Goal: Task Accomplishment & Management: Complete application form

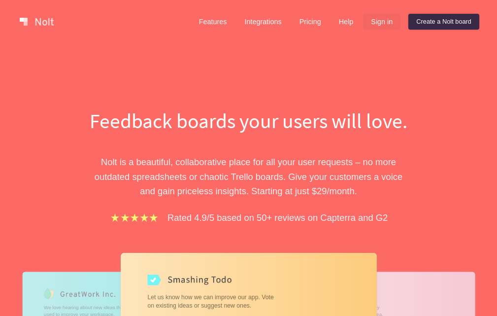
click at [378, 22] on link "Sign in" at bounding box center [381, 22] width 37 height 16
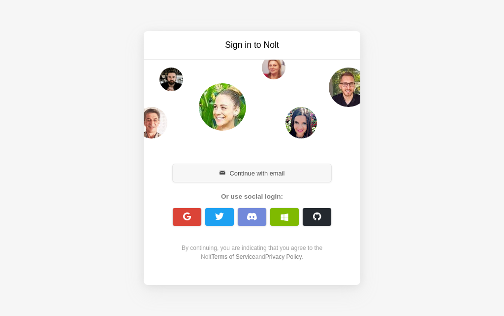
click at [240, 173] on button "Continue with email" at bounding box center [252, 173] width 159 height 18
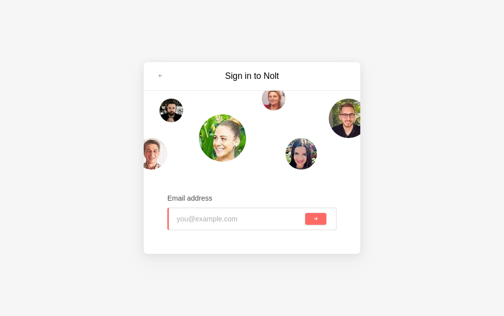
type input "tju60431@laoia.com"
click at [309, 220] on button "submit" at bounding box center [315, 219] width 21 height 12
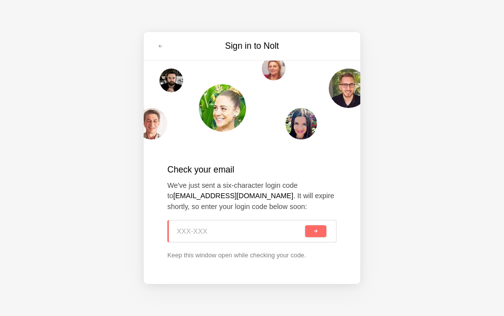
paste input "EYL-1TU"
type input "EYL-1TU"
click at [315, 222] on div "EYL-1TU" at bounding box center [251, 231] width 169 height 23
click at [315, 230] on span "submit" at bounding box center [315, 231] width 5 height 5
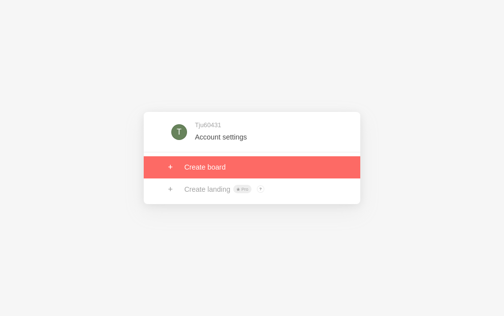
click at [280, 167] on link at bounding box center [252, 167] width 217 height 22
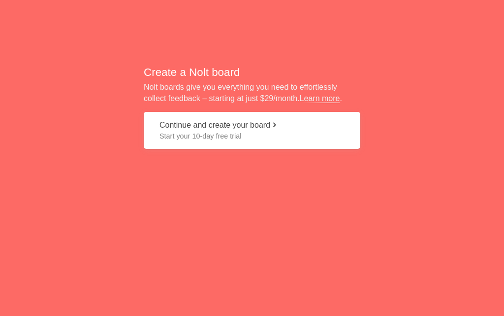
click at [215, 142] on button "Continue and create your board Start your 10-day free trial" at bounding box center [252, 130] width 217 height 37
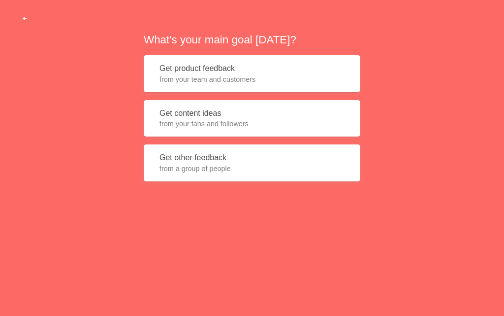
click at [204, 123] on span "from your fans and followers" at bounding box center [252, 124] width 185 height 10
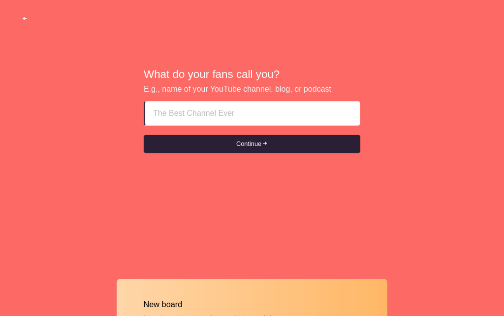
type input "Indian Call Girls Ajman ajm %% +971569636398"
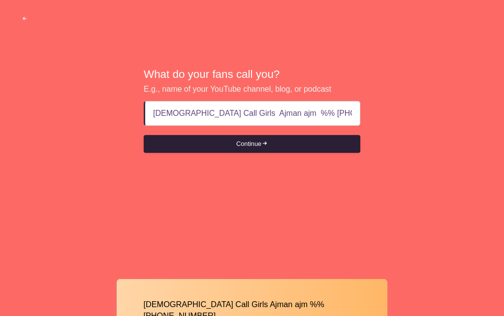
click at [233, 142] on button "Continue" at bounding box center [252, 144] width 217 height 18
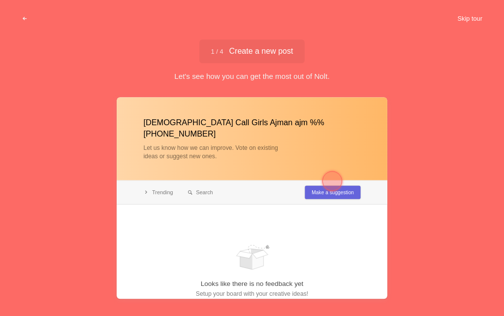
click at [468, 17] on button "Skip tour" at bounding box center [470, 19] width 49 height 18
